Goal: Information Seeking & Learning: Learn about a topic

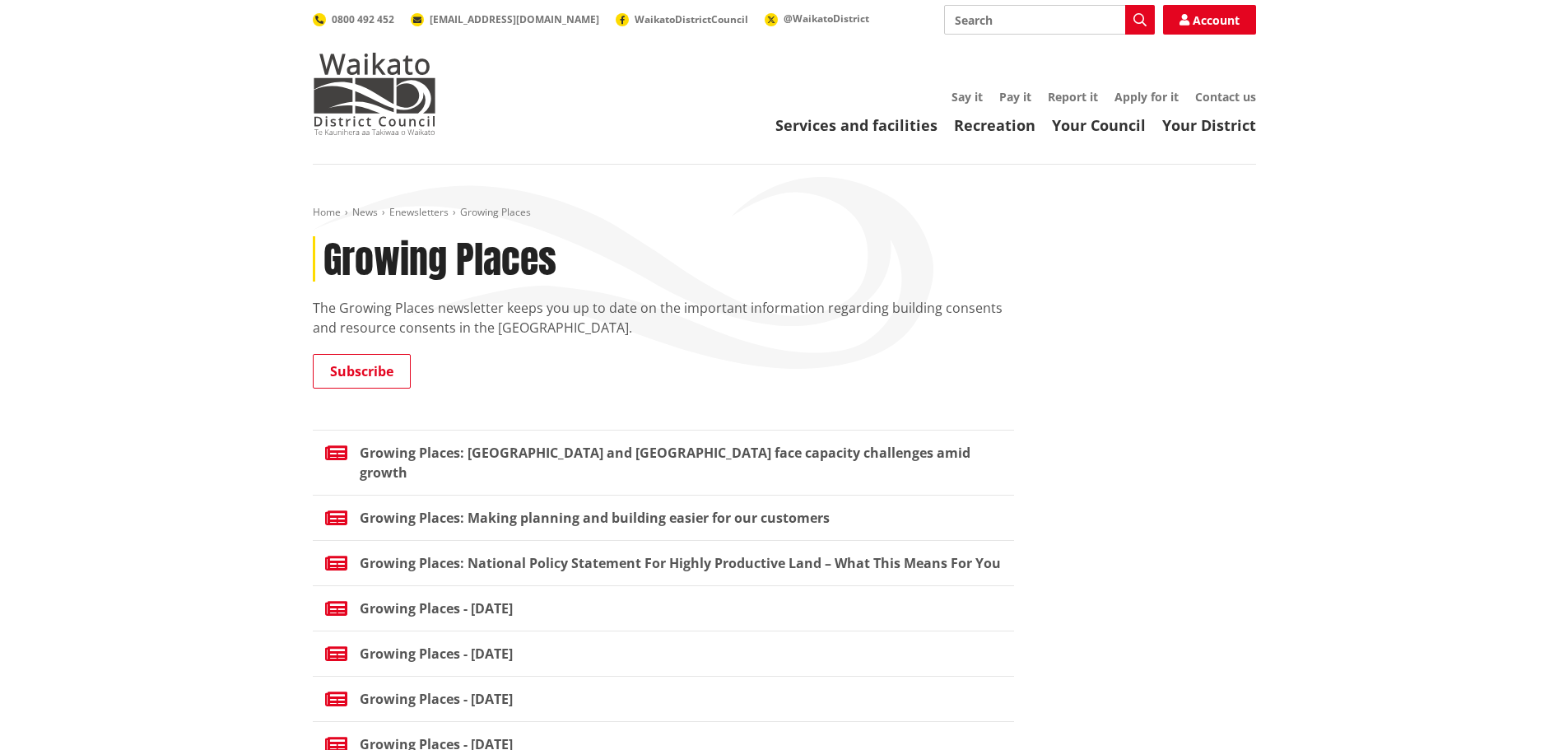
click at [1035, 12] on input "Search" at bounding box center [1049, 20] width 211 height 30
type input "tiny home"
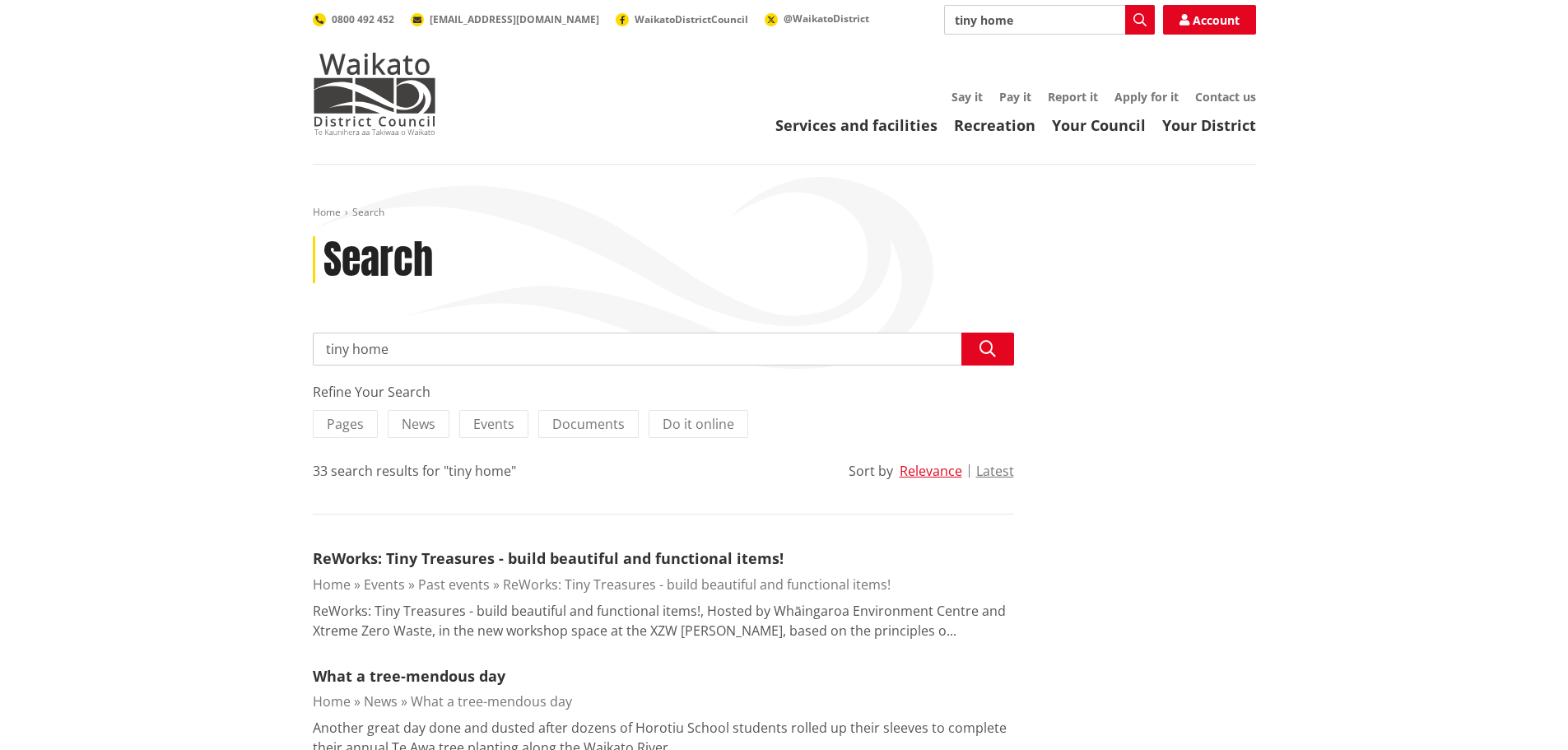
click at [1013, 10] on input "tiny home" at bounding box center [1049, 20] width 211 height 30
drag, startPoint x: 1049, startPoint y: 14, endPoint x: 920, endPoint y: 29, distance: 129.9
click at [920, 29] on div "Search tiny home Search Account 0800 492 452 [EMAIL_ADDRESS][DOMAIN_NAME] Waika…" at bounding box center [784, 20] width 943 height 30
click at [1118, 132] on link "Your Council" at bounding box center [1098, 125] width 94 height 20
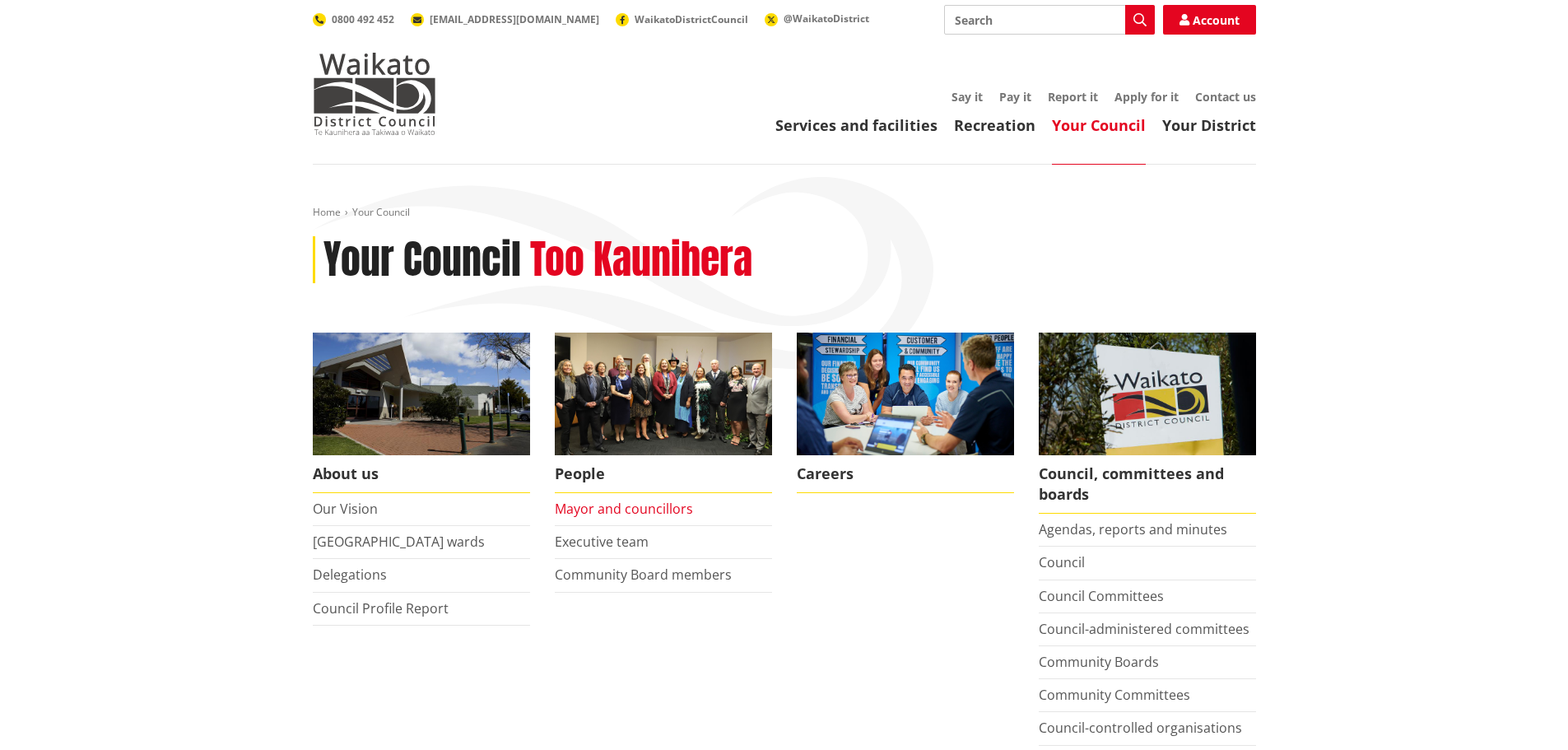
click at [606, 518] on link "Mayor and councillors" at bounding box center [624, 508] width 139 height 18
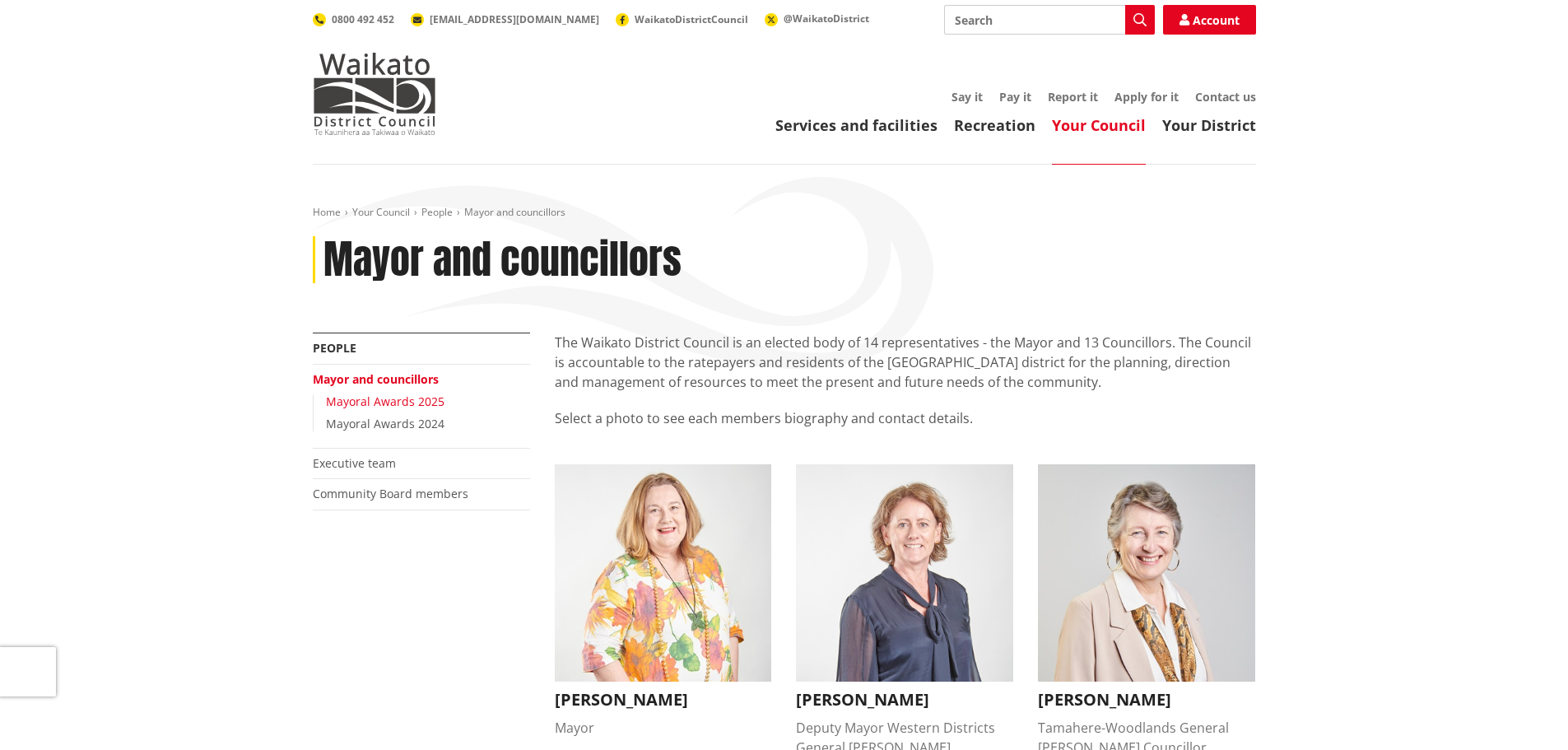
click at [397, 396] on link "Mayoral Awards 2025" at bounding box center [384, 401] width 118 height 16
click at [415, 426] on link "Mayoral Awards 2024" at bounding box center [384, 423] width 118 height 16
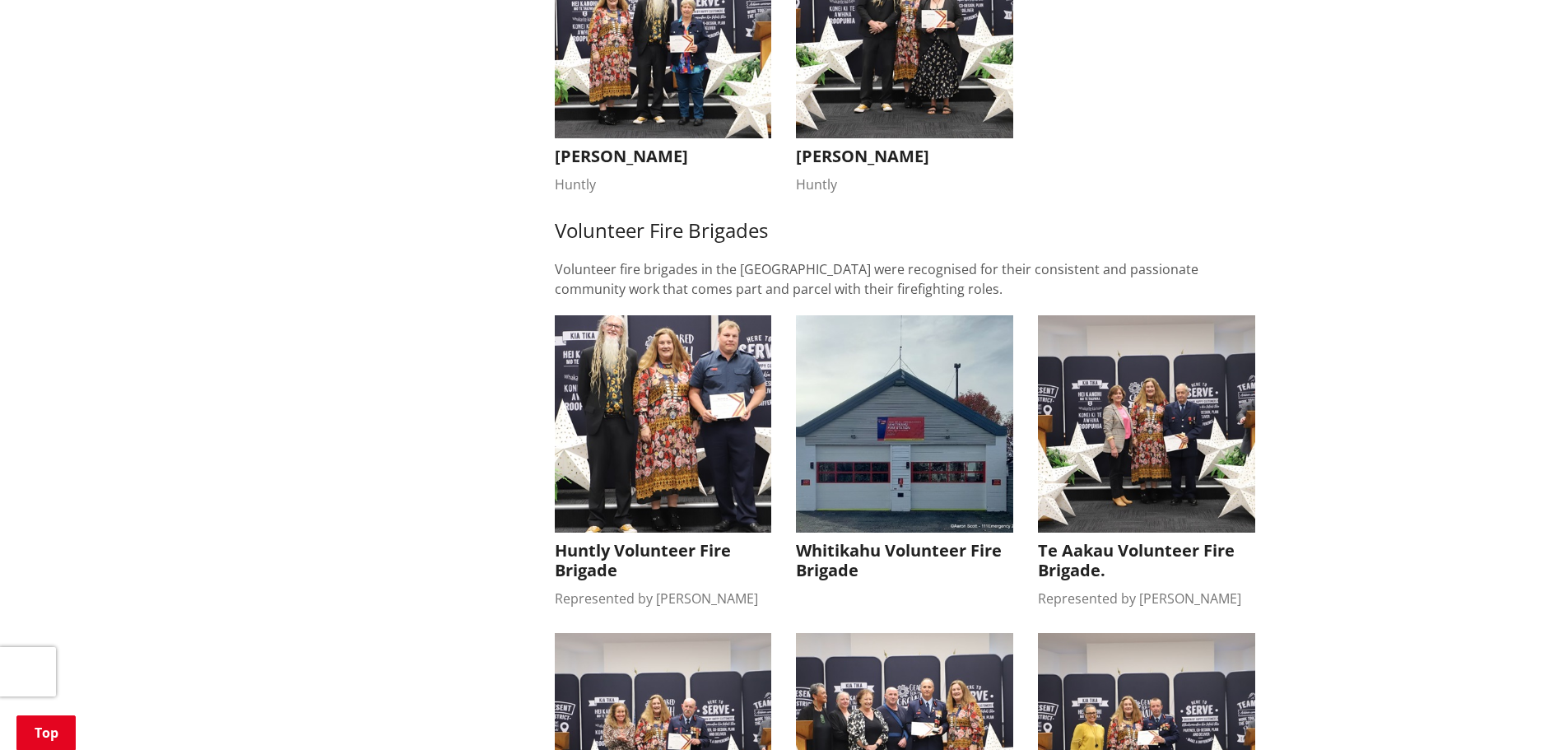
scroll to position [2635, 0]
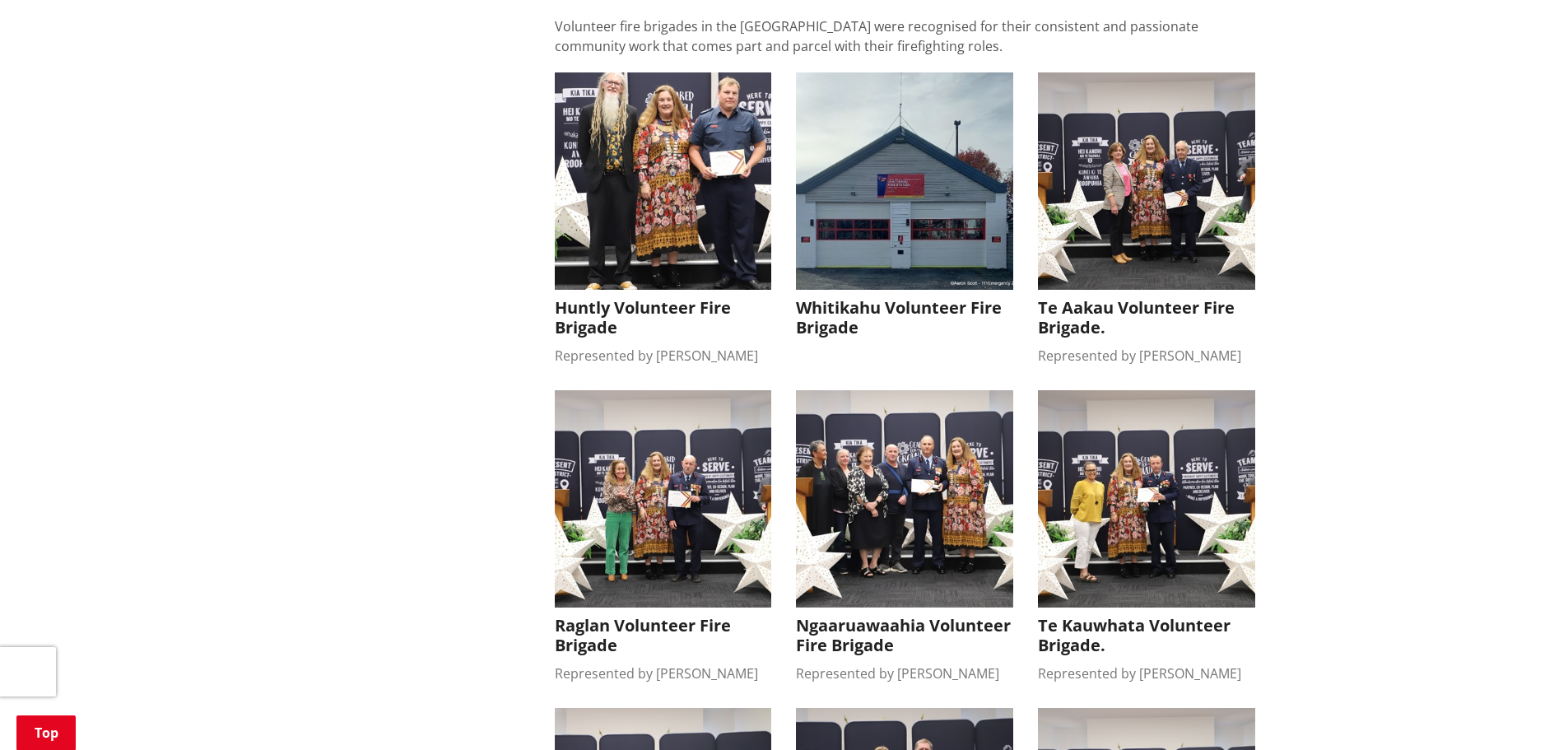
click at [927, 130] on img "button" at bounding box center [905, 181] width 218 height 218
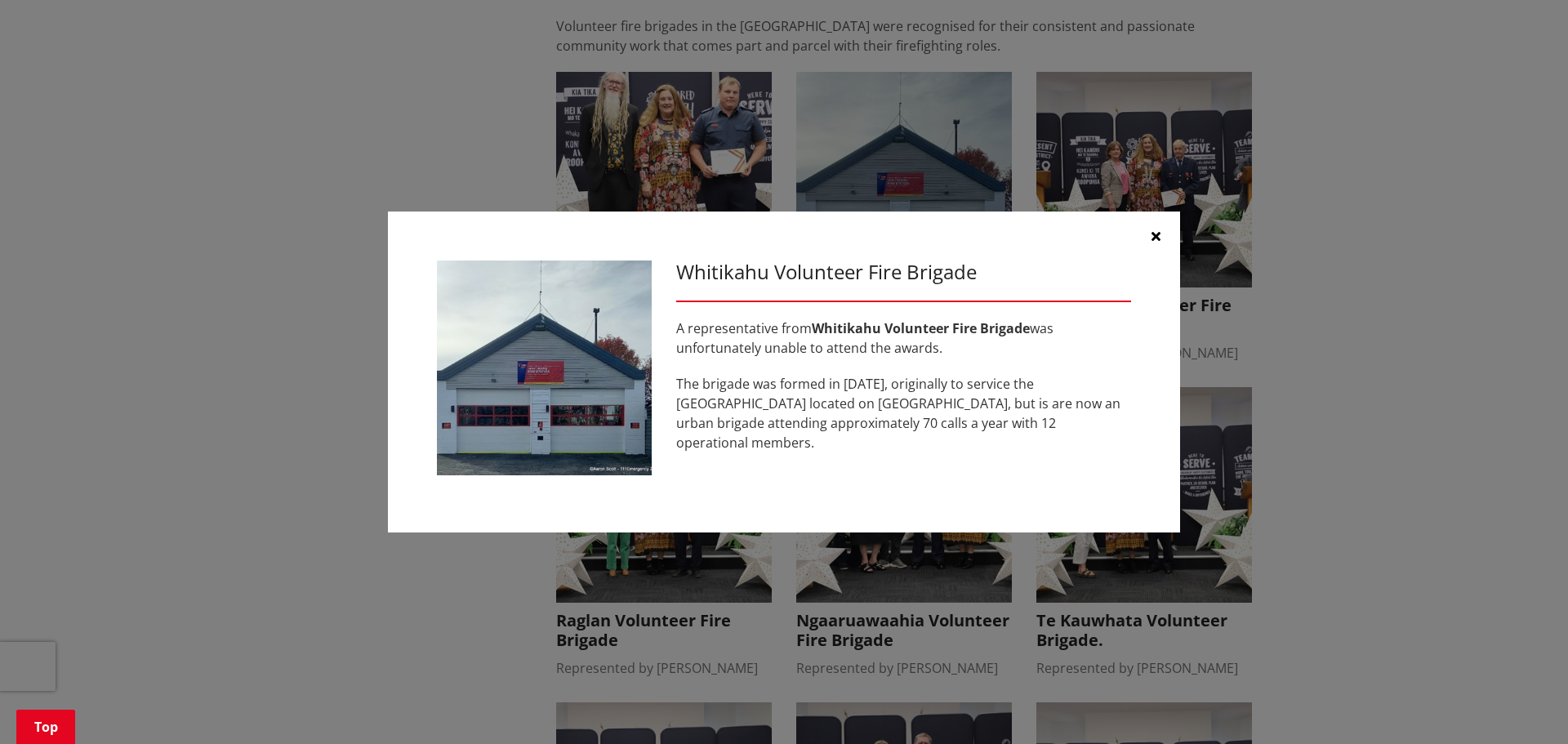
click at [1152, 231] on icon "button" at bounding box center [1156, 236] width 9 height 13
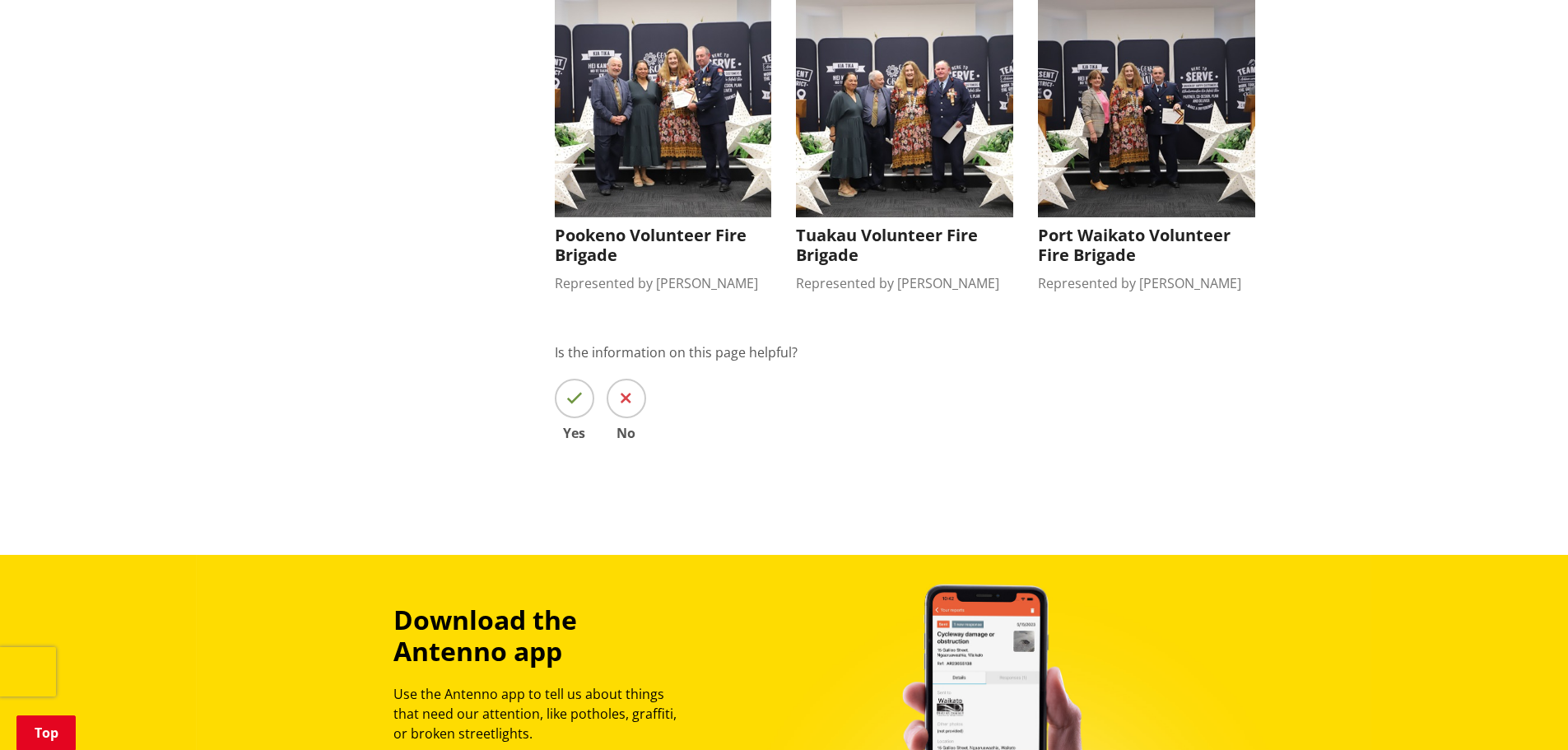
scroll to position [3623, 0]
